Goal: Check status: Check status

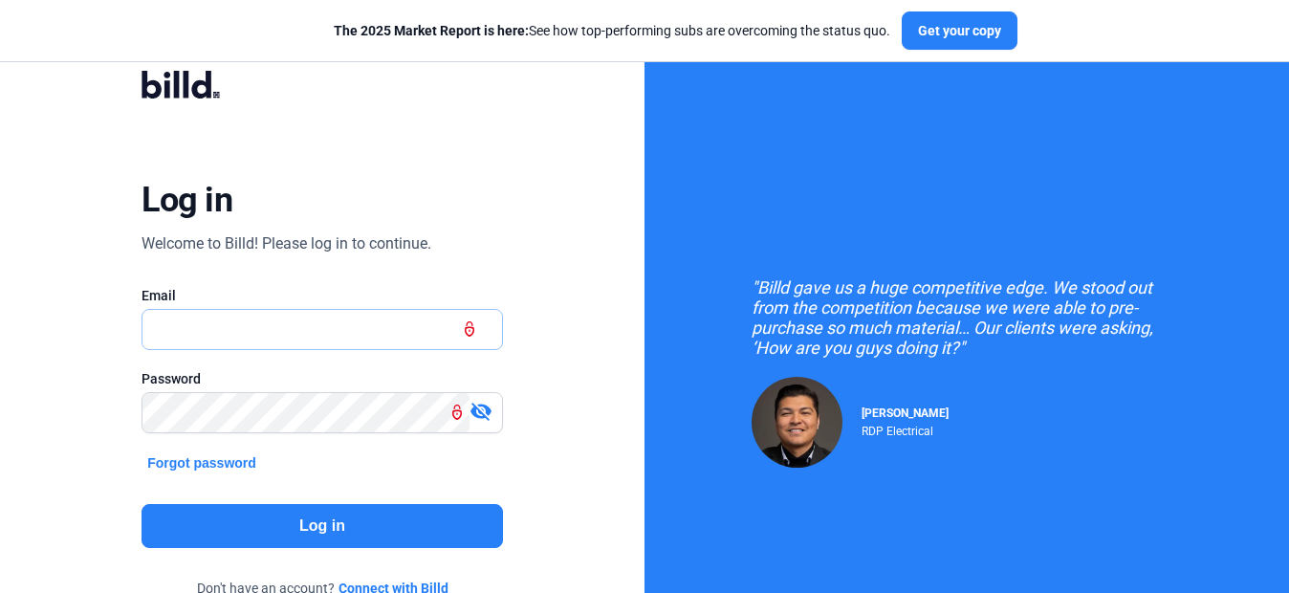
click at [249, 343] on input "text" at bounding box center [311, 329] width 338 height 39
type input "[EMAIL_ADDRESS][DOMAIN_NAME]"
click at [379, 528] on button "Log in" at bounding box center [321, 526] width 360 height 44
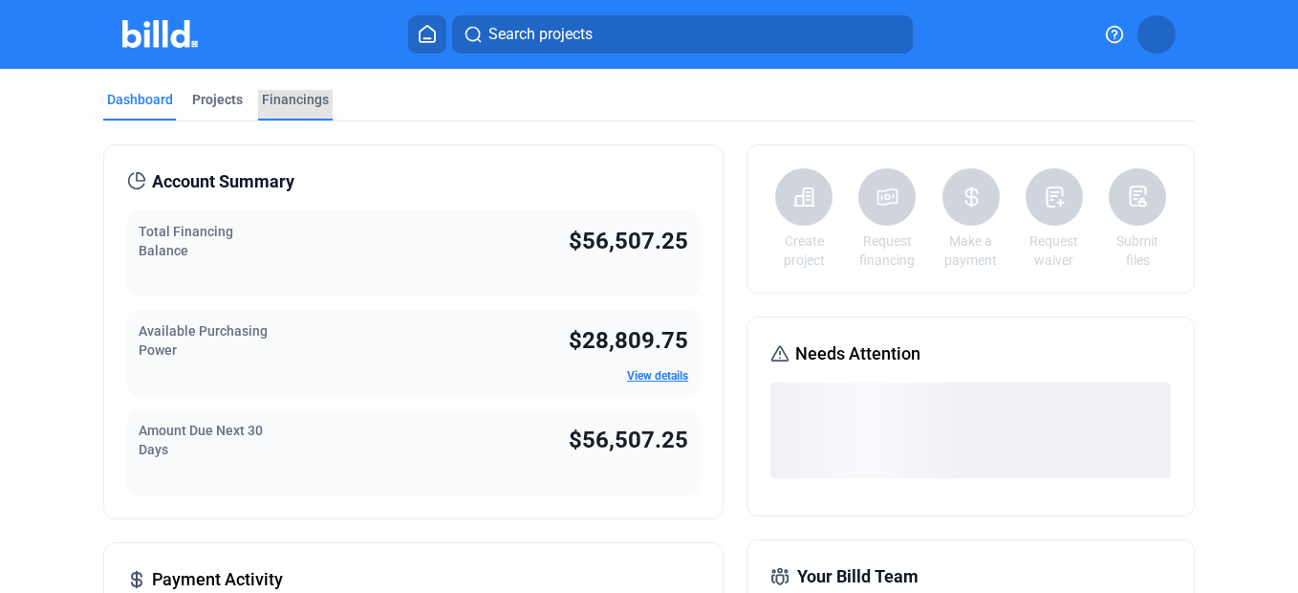
click at [306, 105] on div "Financings" at bounding box center [295, 99] width 67 height 19
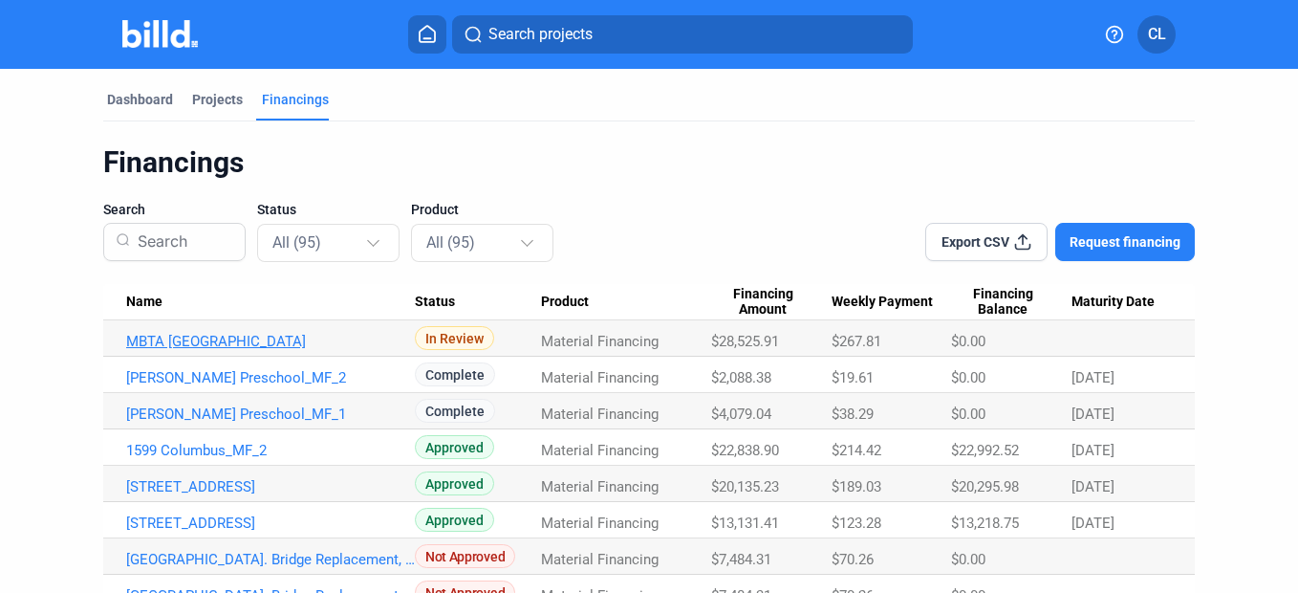
click at [328, 340] on link "MBTA [GEOGRAPHIC_DATA]" at bounding box center [270, 341] width 289 height 17
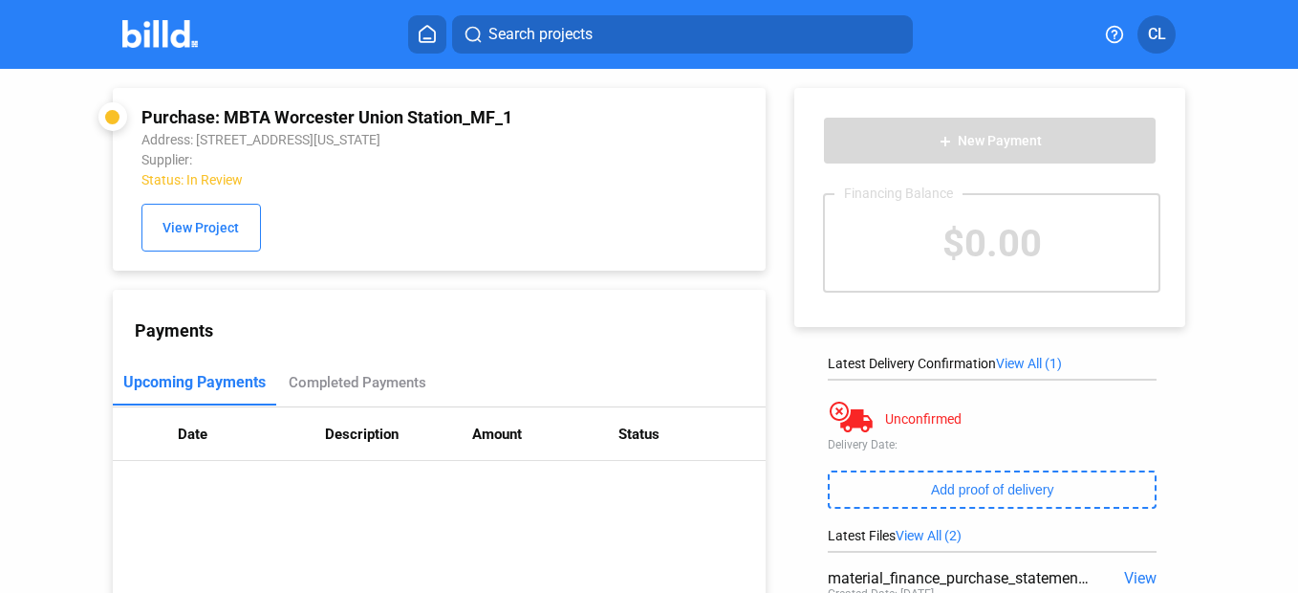
click at [192, 180] on div "Status: In Review" at bounding box center [379, 179] width 477 height 15
click at [193, 180] on div "Status: In Review" at bounding box center [379, 179] width 477 height 15
